Goal: Information Seeking & Learning: Find specific fact

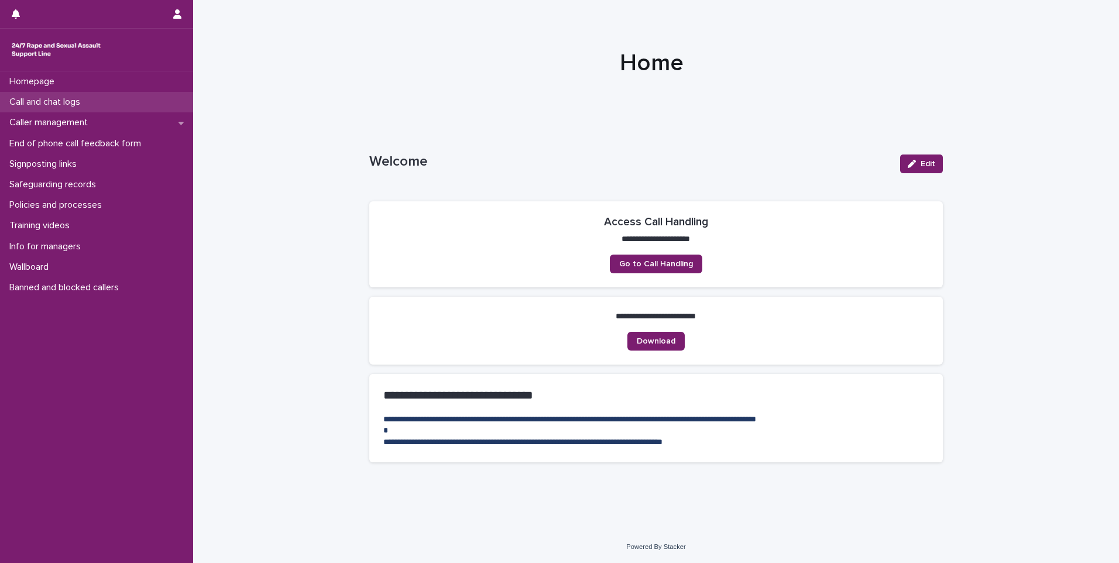
click at [57, 101] on p "Call and chat logs" at bounding box center [47, 102] width 85 height 11
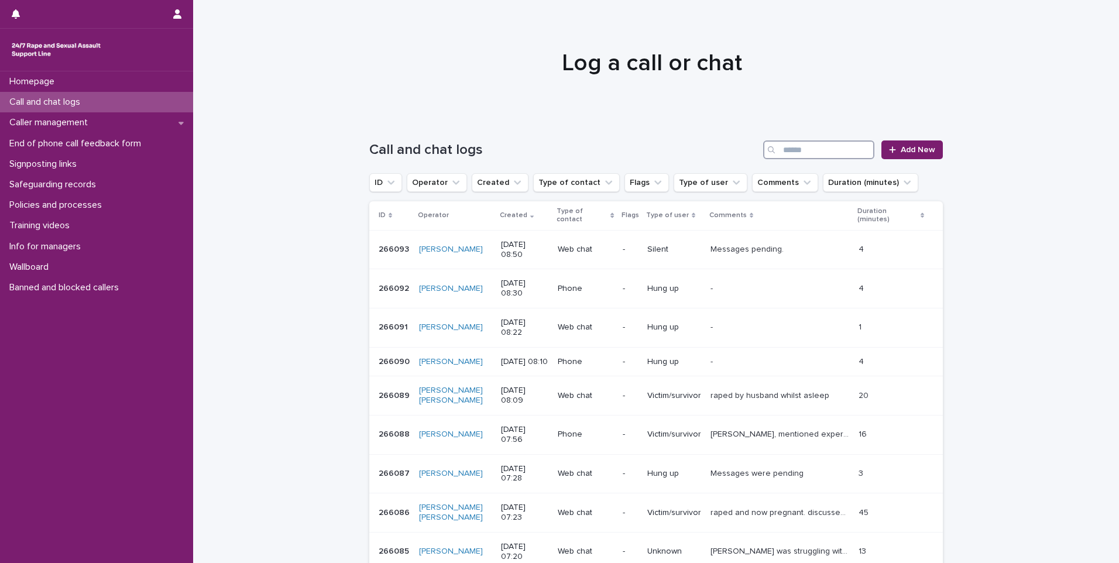
click at [809, 151] on input "Search" at bounding box center [818, 149] width 111 height 19
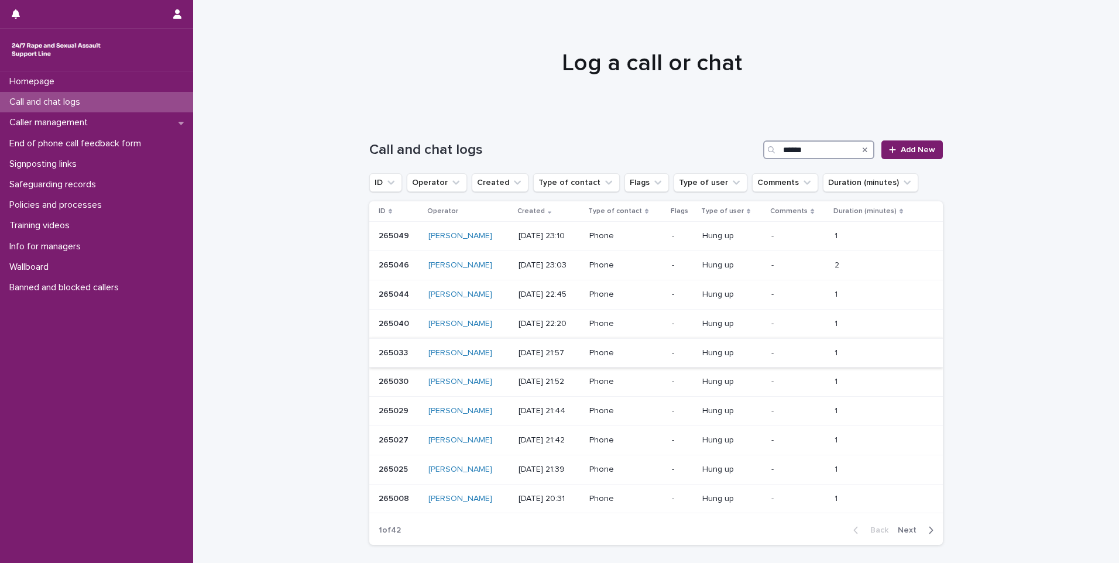
scroll to position [83, 0]
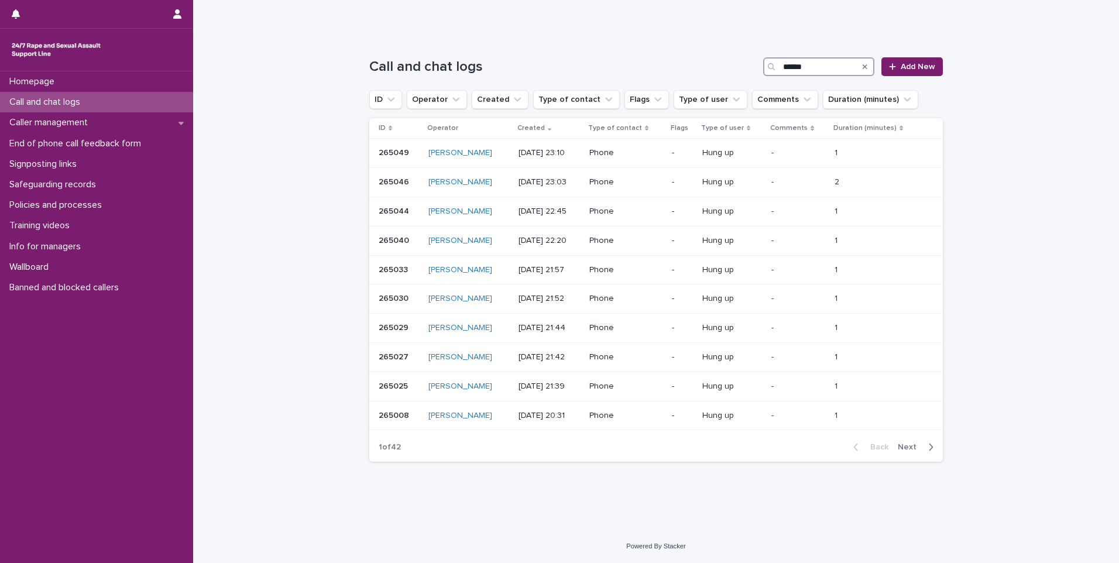
type input "******"
click at [919, 450] on span "Next" at bounding box center [911, 447] width 26 height 8
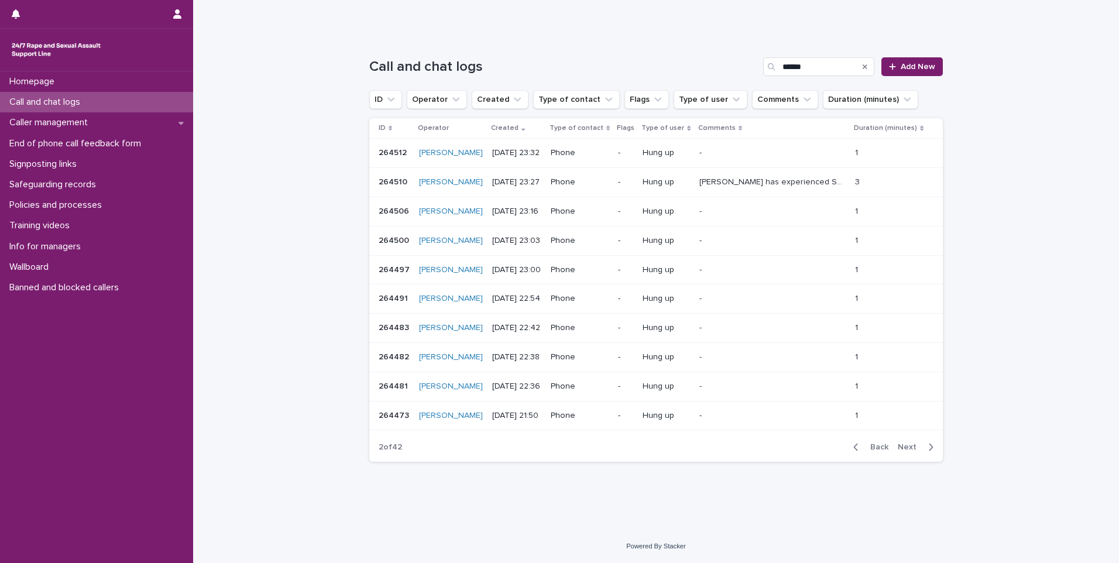
click at [915, 448] on span "Next" at bounding box center [911, 447] width 26 height 8
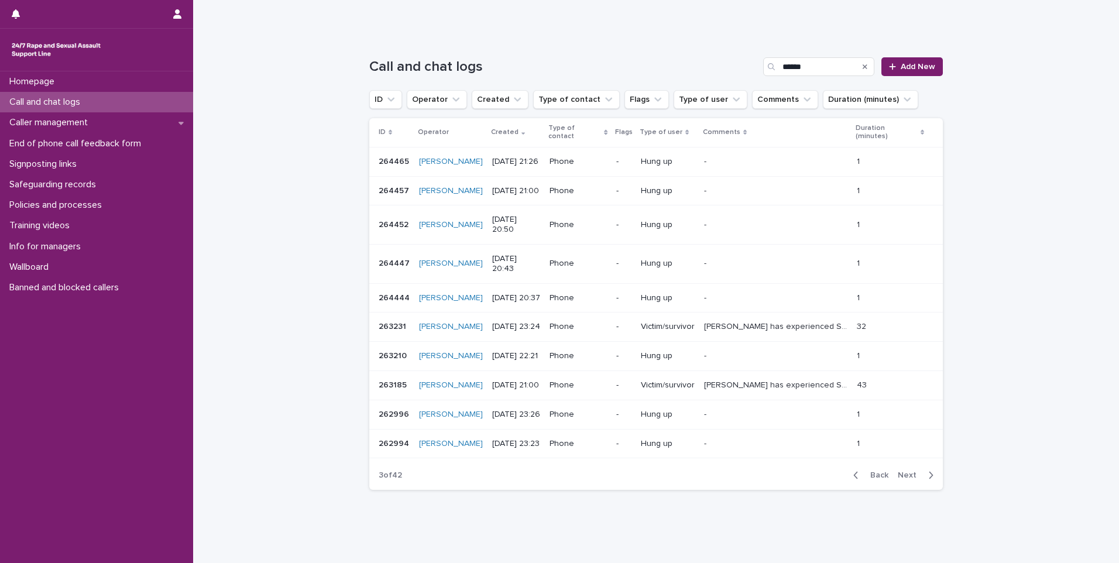
click at [915, 471] on span "Next" at bounding box center [911, 475] width 26 height 8
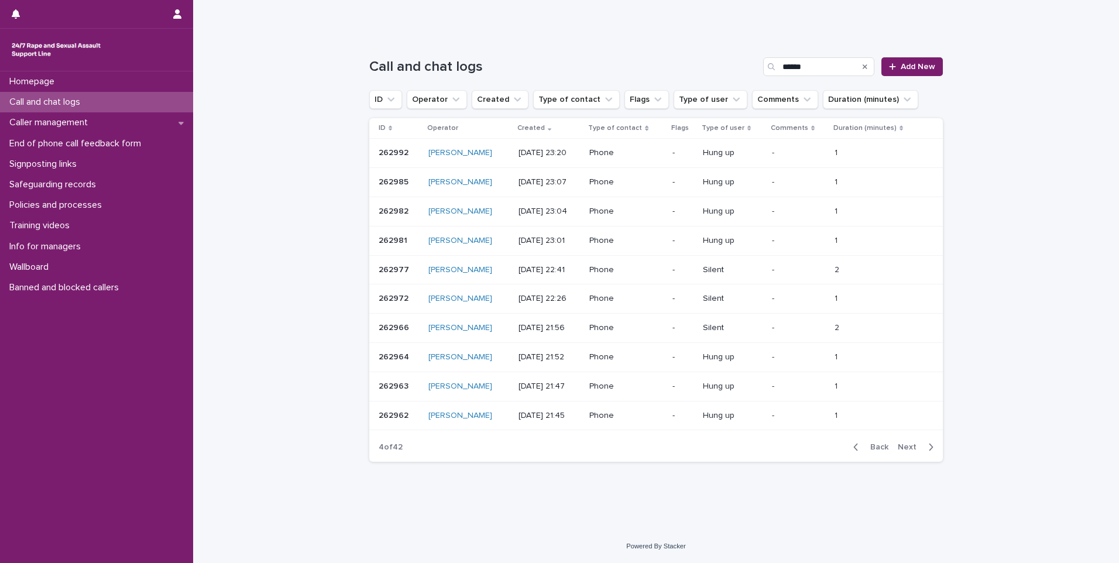
click at [915, 448] on span "Next" at bounding box center [911, 447] width 26 height 8
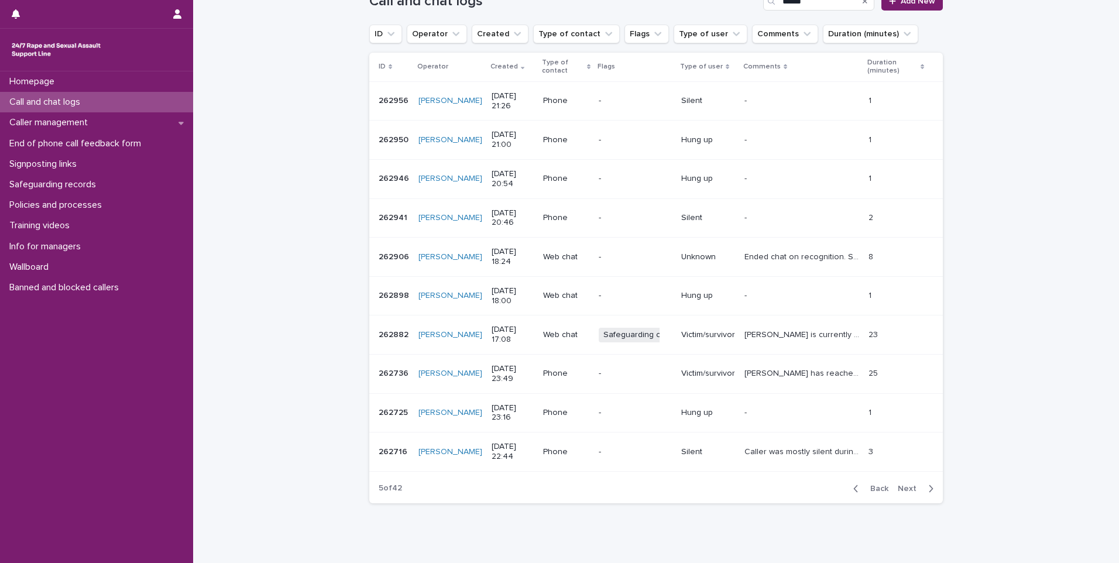
scroll to position [190, 0]
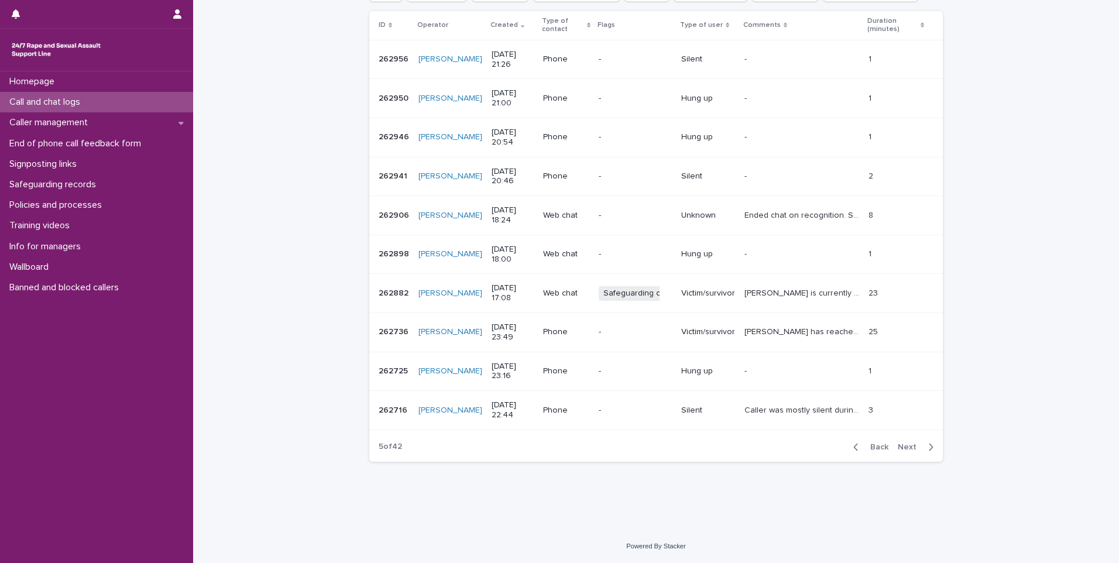
click at [915, 442] on button "Next" at bounding box center [918, 447] width 50 height 11
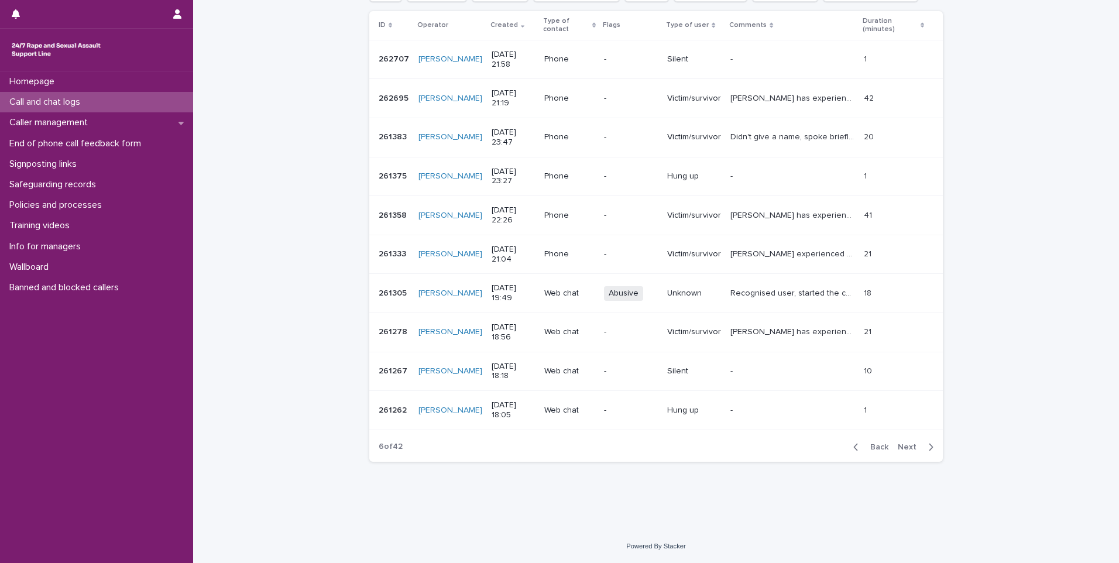
click at [915, 442] on button "Next" at bounding box center [918, 447] width 50 height 11
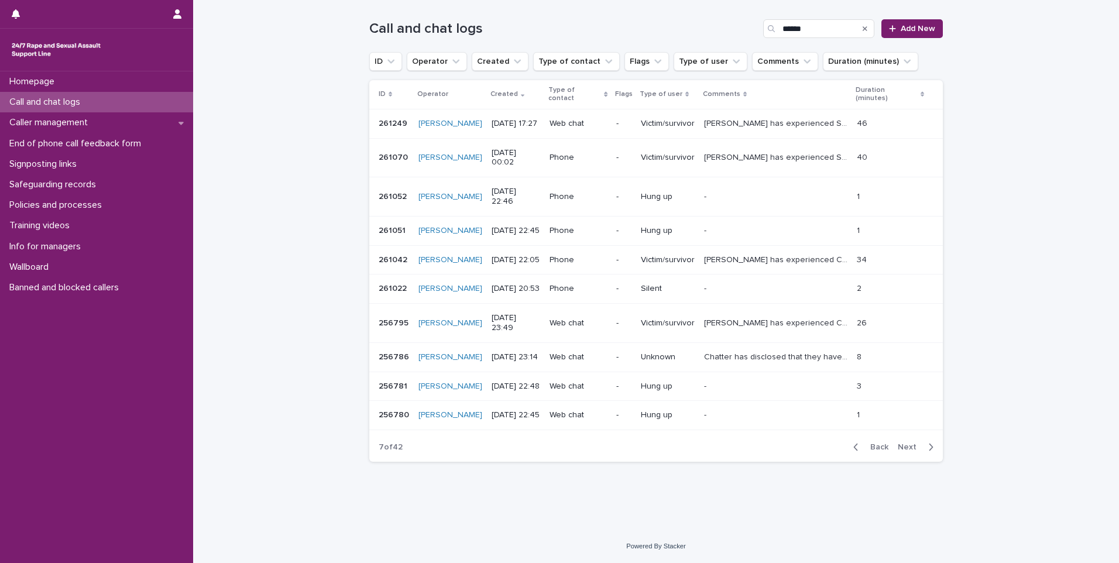
scroll to position [83, 0]
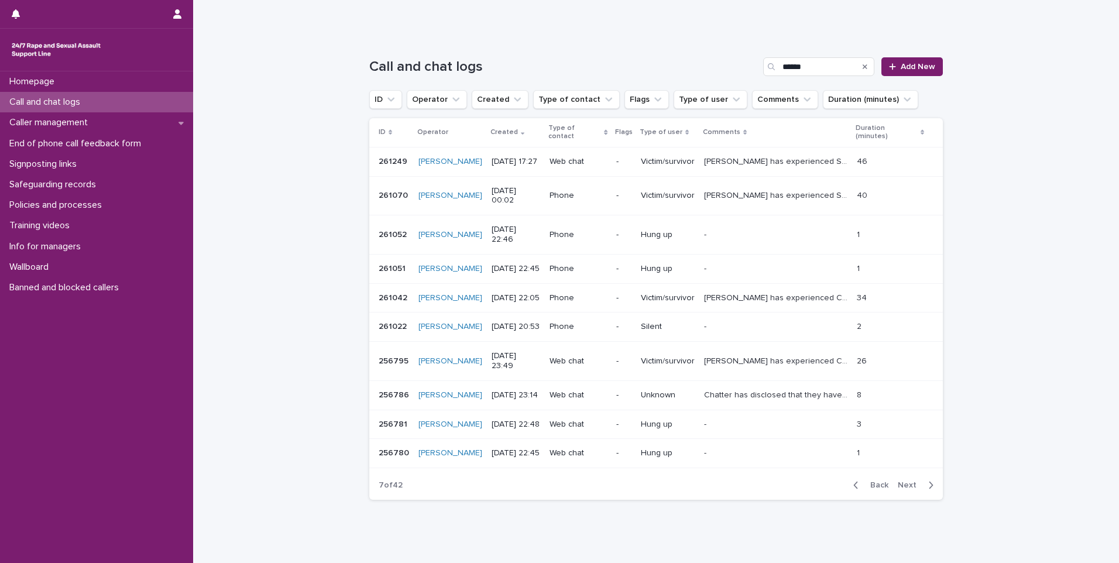
click at [915, 481] on span "Next" at bounding box center [911, 485] width 26 height 8
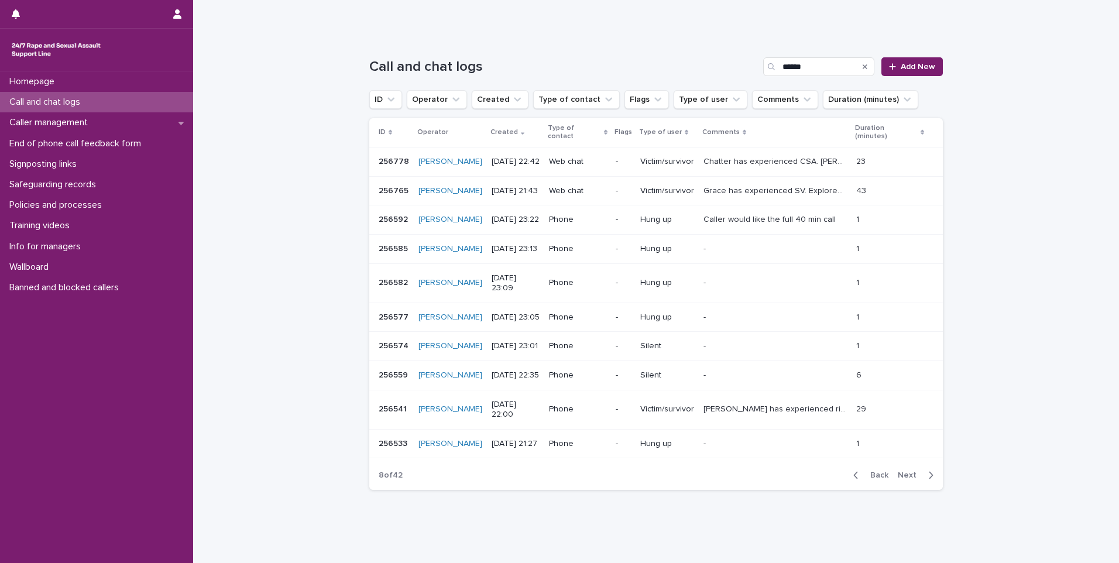
click at [915, 471] on span "Next" at bounding box center [911, 475] width 26 height 8
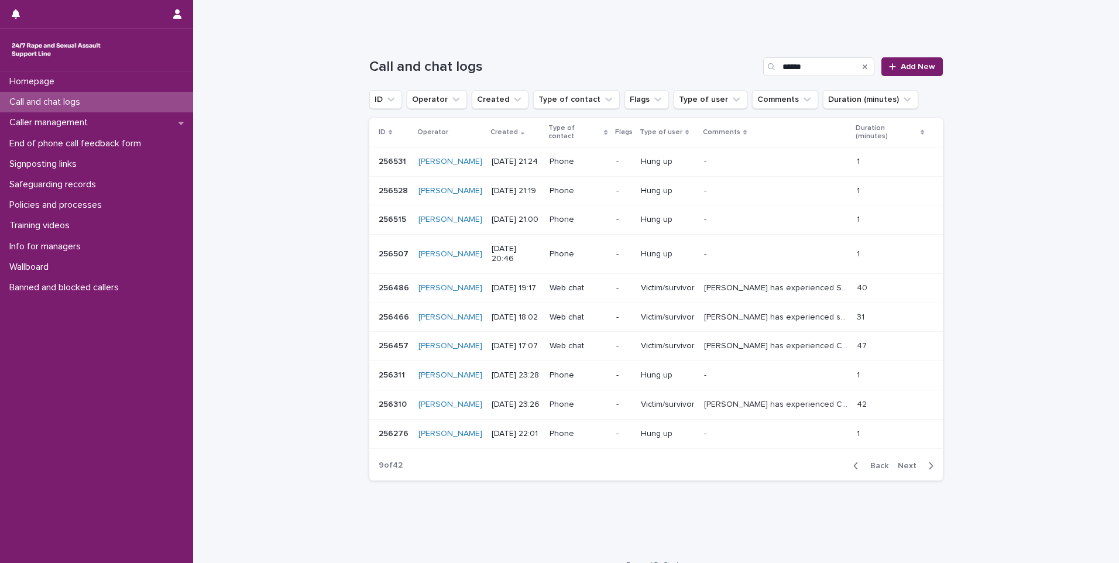
click at [915, 462] on span "Next" at bounding box center [911, 466] width 26 height 8
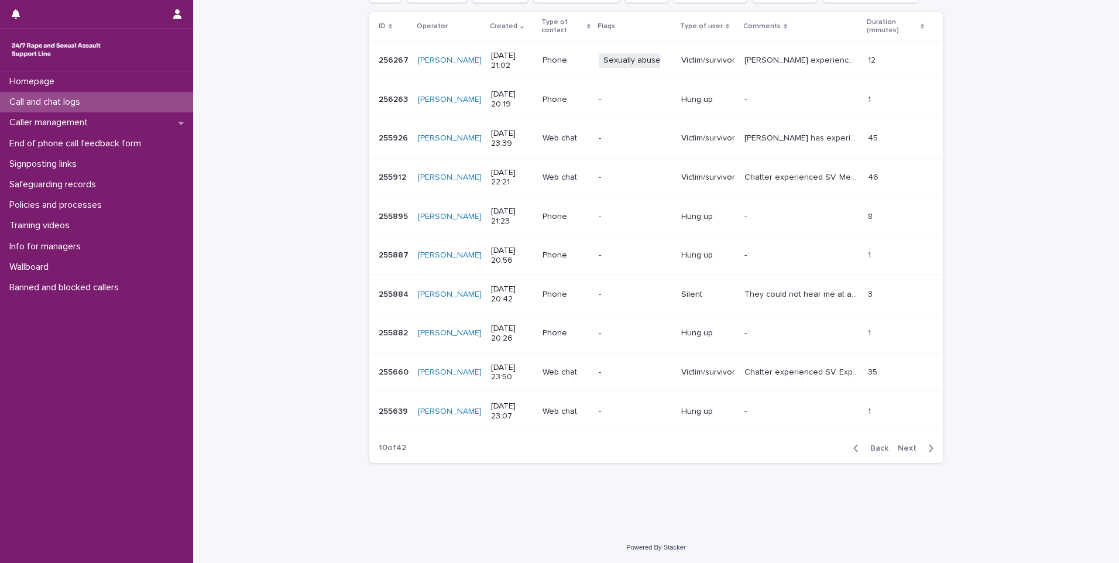
scroll to position [190, 0]
click at [915, 451] on span "Next" at bounding box center [911, 447] width 26 height 8
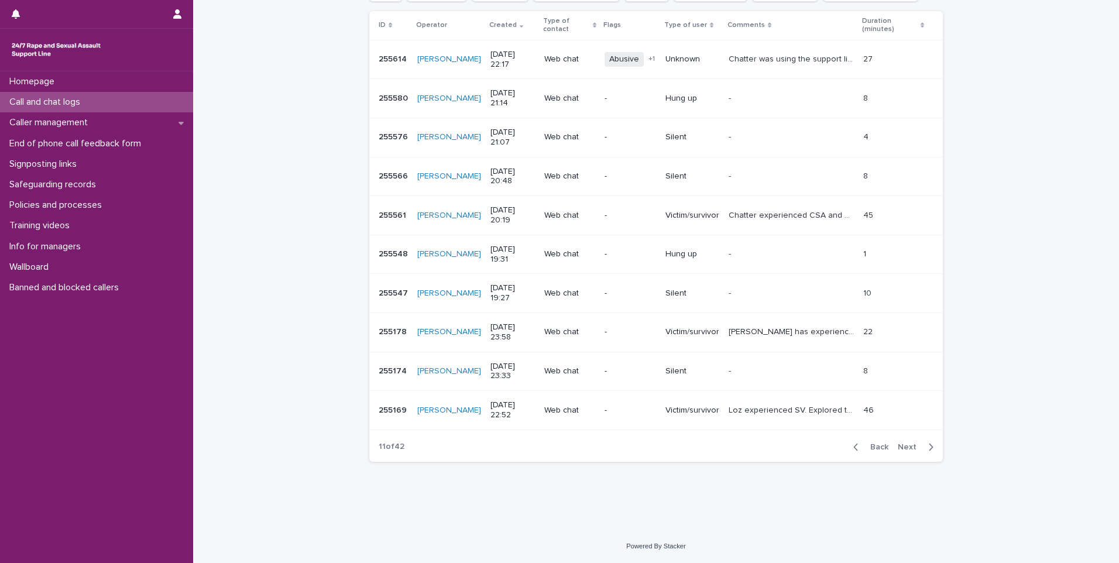
click at [915, 451] on span "Next" at bounding box center [911, 447] width 26 height 8
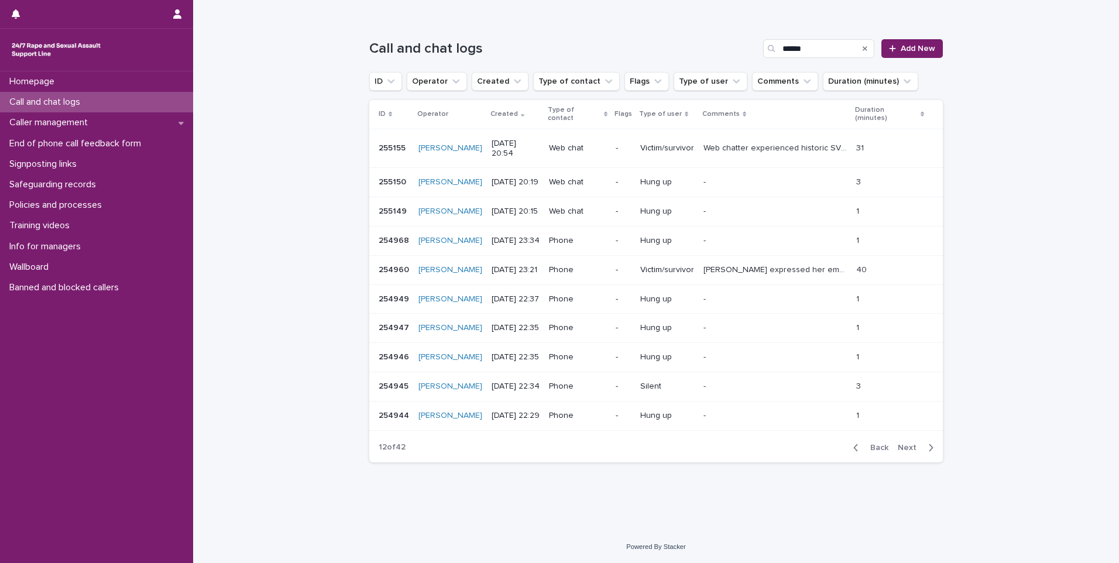
scroll to position [83, 0]
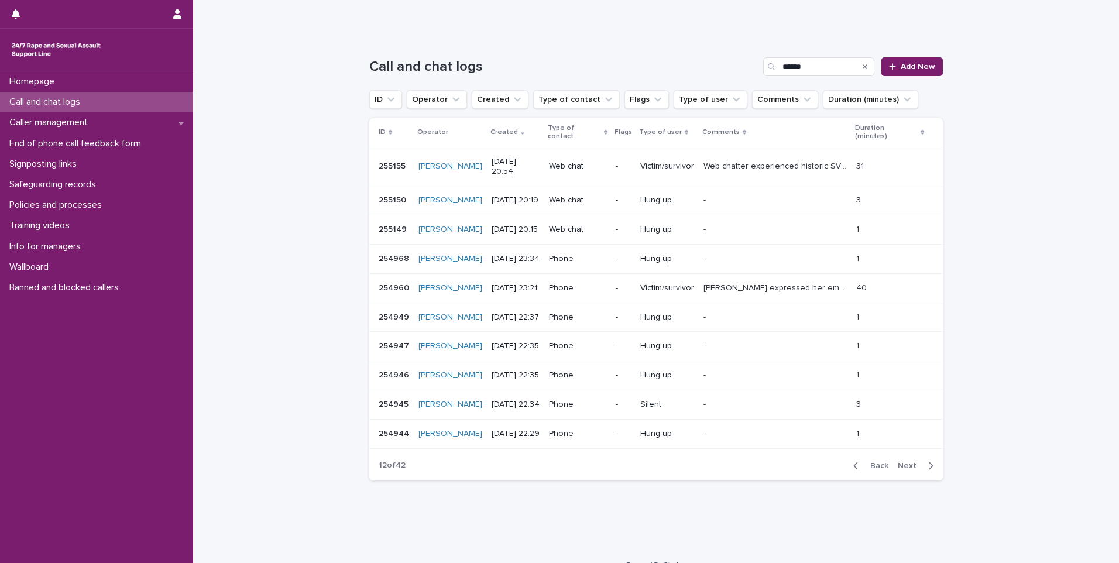
click at [915, 462] on span "Next" at bounding box center [911, 466] width 26 height 8
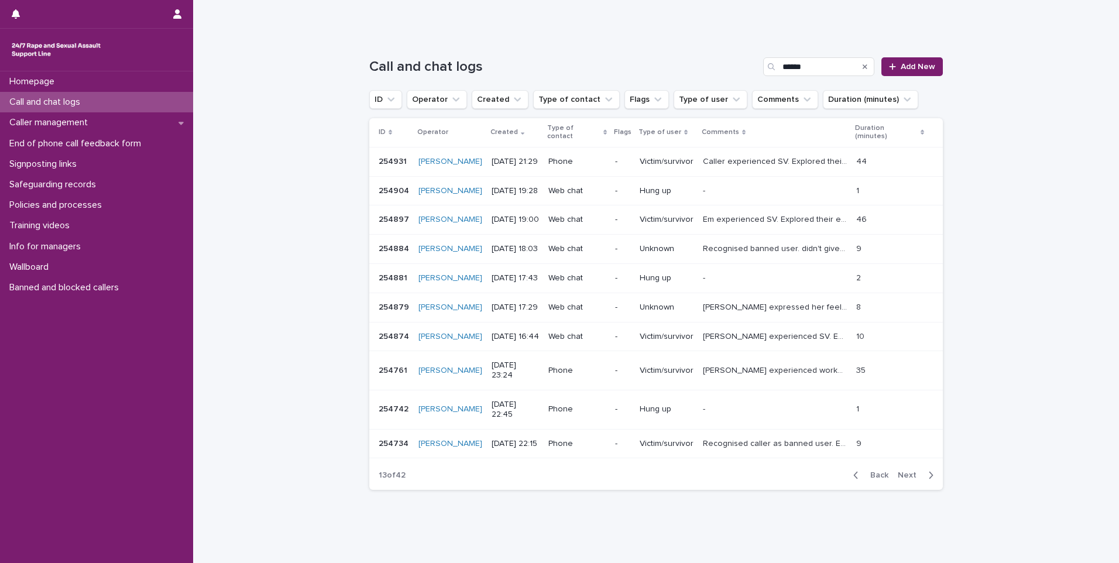
click at [915, 471] on span "Next" at bounding box center [911, 475] width 26 height 8
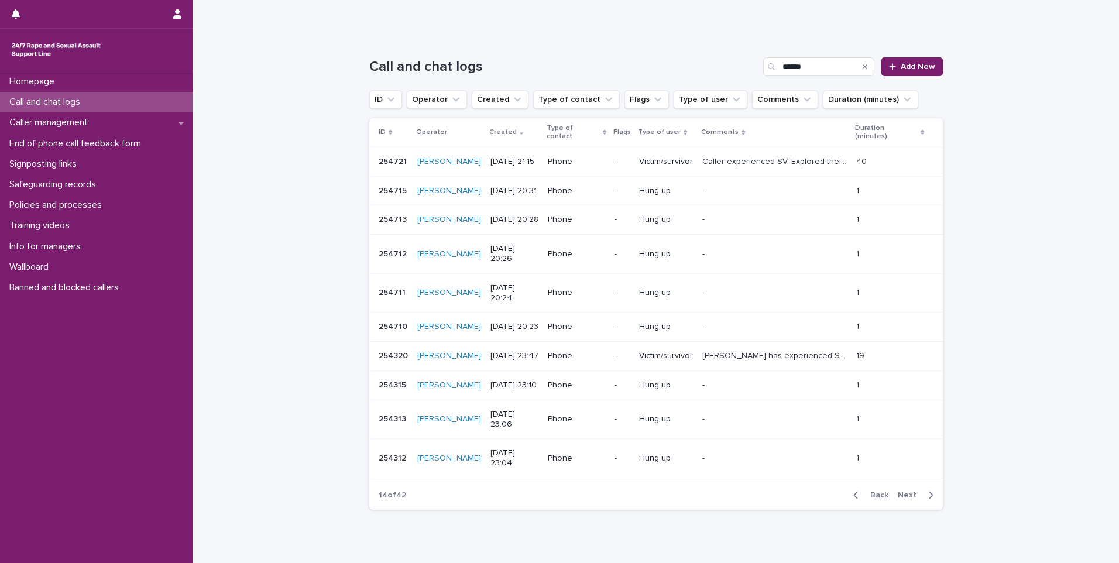
click at [915, 491] on span "Next" at bounding box center [911, 495] width 26 height 8
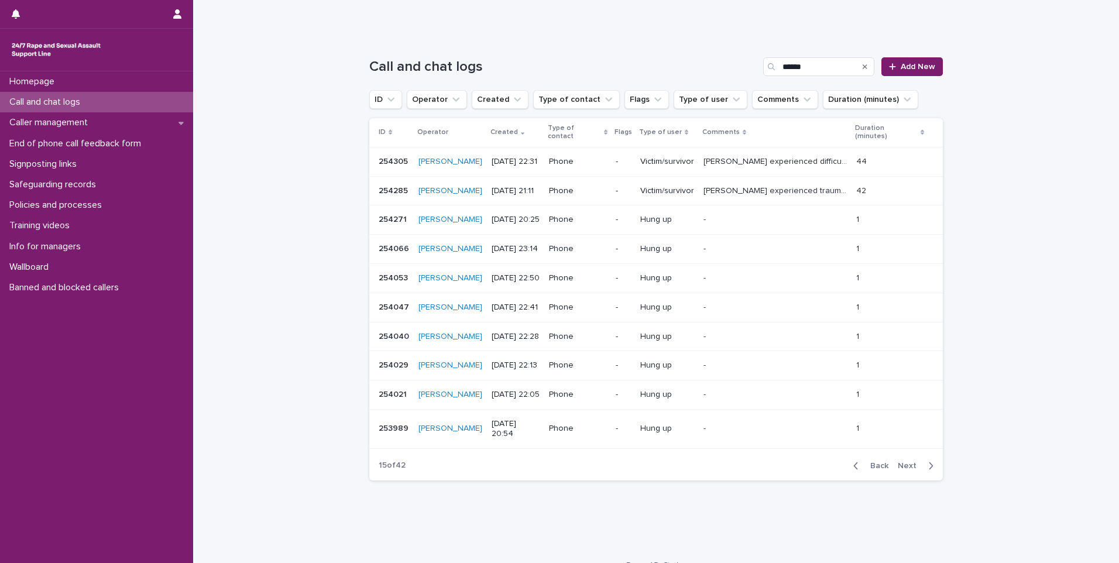
click at [915, 462] on span "Next" at bounding box center [911, 466] width 26 height 8
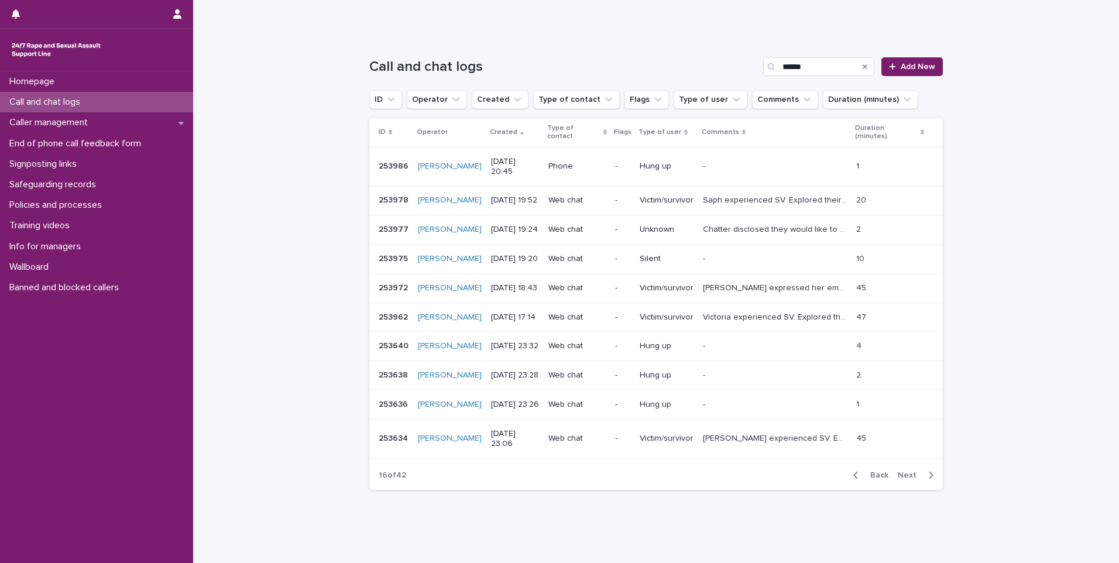
click at [915, 471] on span "Next" at bounding box center [911, 475] width 26 height 8
